Goal: Find specific fact: Find specific fact

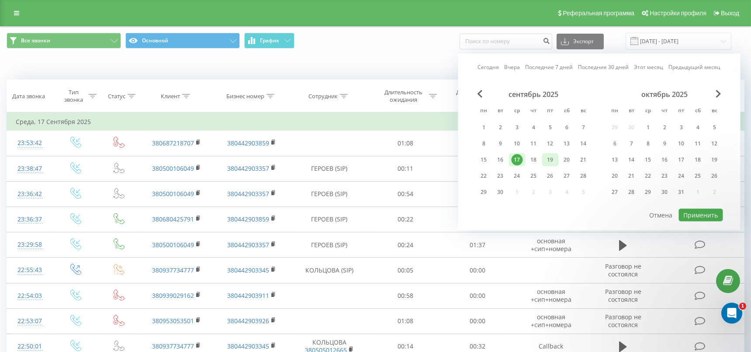
click at [549, 159] on div "19" at bounding box center [550, 159] width 11 height 11
click at [693, 212] on button "Применить" at bounding box center [701, 215] width 44 height 13
type input "[DATE] - [DATE]"
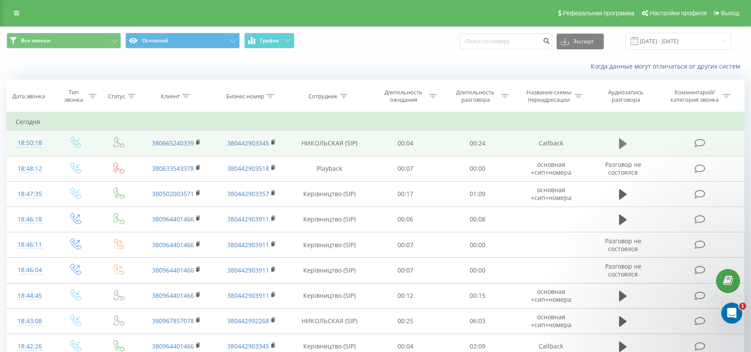
click at [620, 140] on icon at bounding box center [623, 143] width 8 height 10
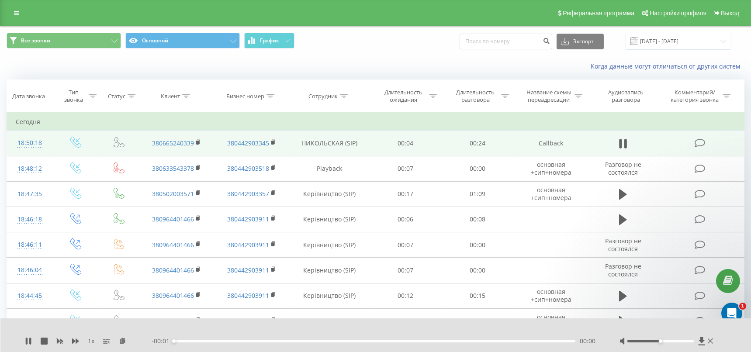
click at [203, 340] on div "00:00" at bounding box center [374, 341] width 401 height 3
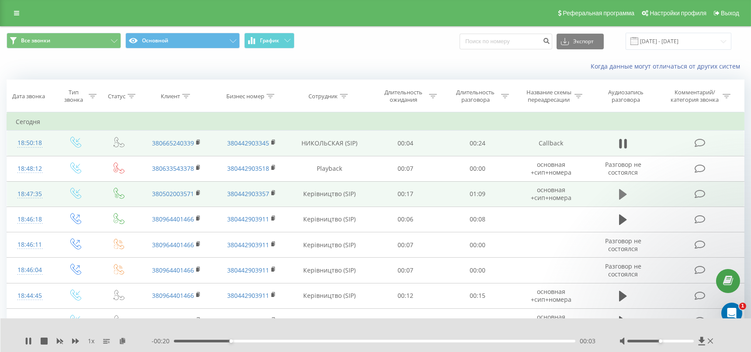
click at [621, 193] on icon at bounding box center [623, 194] width 8 height 10
click at [233, 341] on div "00:10" at bounding box center [374, 341] width 401 height 3
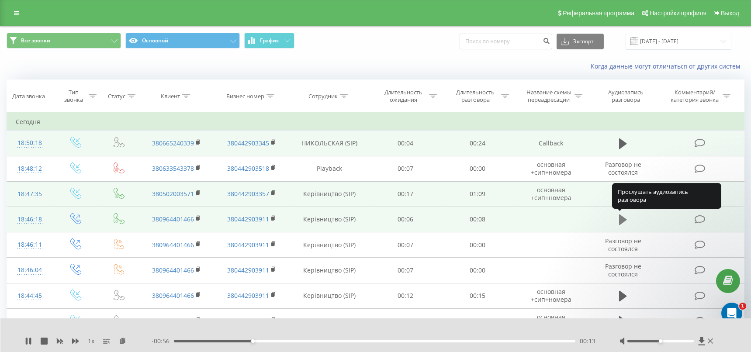
click at [626, 220] on icon at bounding box center [623, 220] width 8 height 12
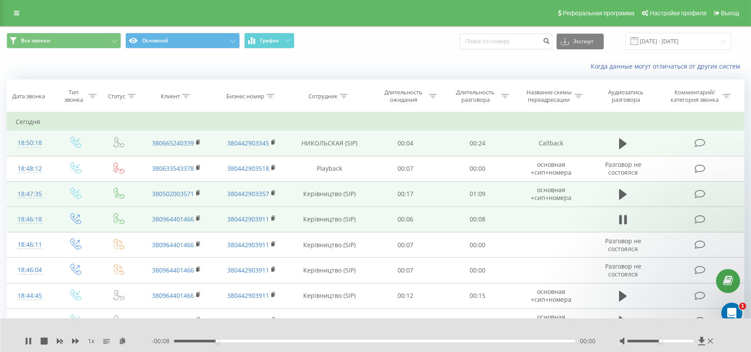
click at [273, 342] on div "- 00:08 00:00 00:00" at bounding box center [375, 341] width 446 height 9
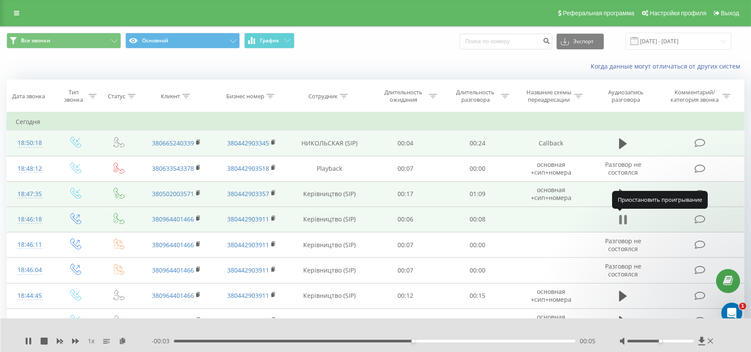
click at [624, 217] on icon at bounding box center [625, 220] width 3 height 10
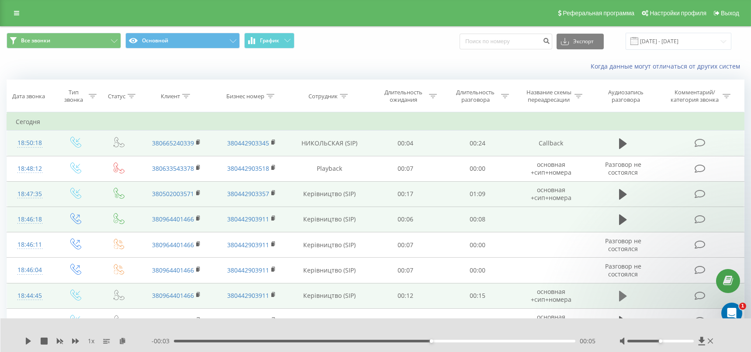
click at [621, 295] on icon at bounding box center [623, 296] width 8 height 10
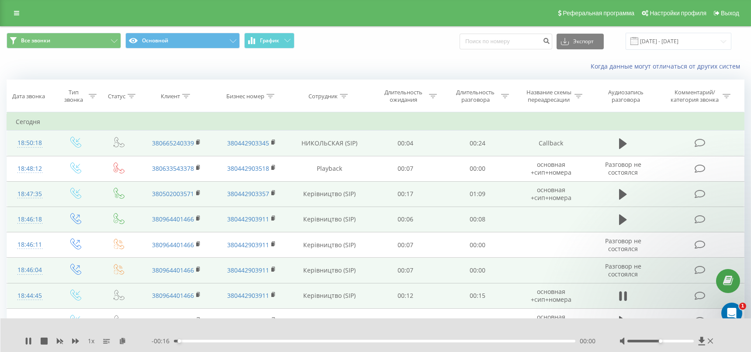
scroll to position [48, 0]
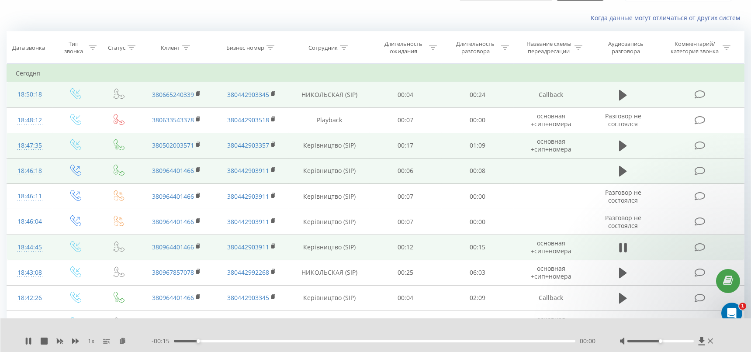
click at [295, 338] on div "- 00:15 00:00 00:00" at bounding box center [375, 341] width 446 height 9
click at [295, 340] on div "00:01" at bounding box center [374, 341] width 401 height 3
click at [622, 246] on icon at bounding box center [623, 248] width 8 height 12
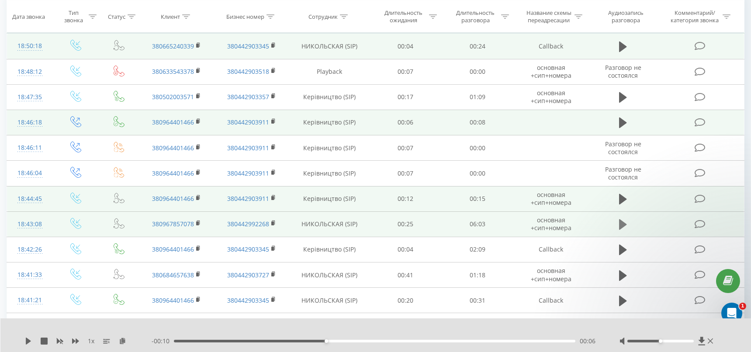
click at [616, 225] on button at bounding box center [622, 224] width 13 height 13
click at [204, 340] on div "00:27" at bounding box center [374, 341] width 401 height 3
click at [625, 217] on td at bounding box center [622, 223] width 69 height 25
click at [624, 221] on icon at bounding box center [625, 225] width 3 height 10
copy link "380967857078"
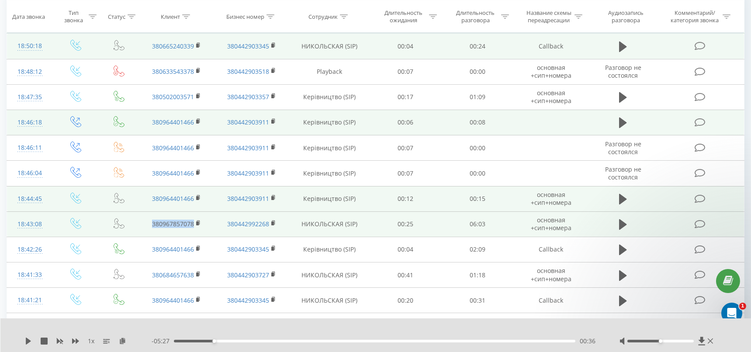
drag, startPoint x: 145, startPoint y: 223, endPoint x: 195, endPoint y: 227, distance: 49.9
click at [195, 227] on td "380967857078" at bounding box center [176, 223] width 75 height 25
